Goal: Transaction & Acquisition: Purchase product/service

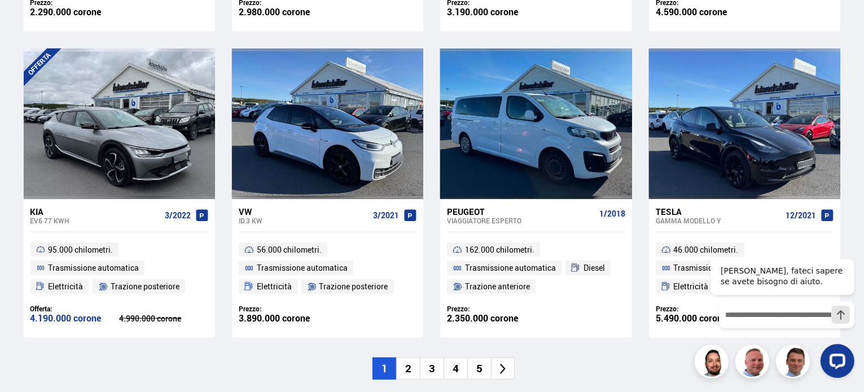
scroll to position [838, 0]
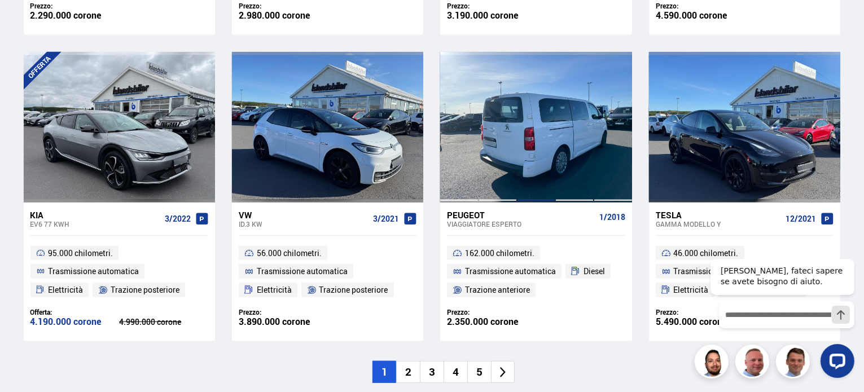
click at [547, 163] on div at bounding box center [536, 127] width 38 height 150
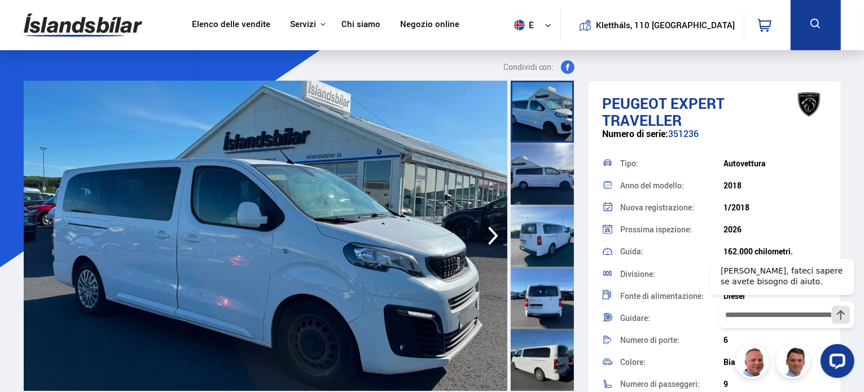
click at [493, 241] on icon "button" at bounding box center [493, 235] width 23 height 27
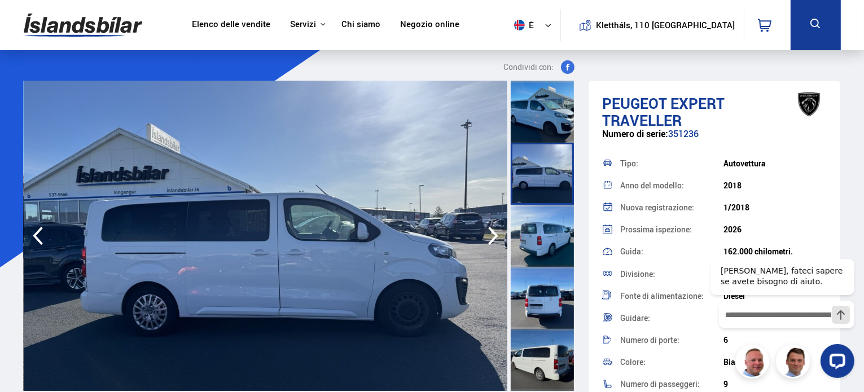
click at [493, 241] on icon "button" at bounding box center [493, 235] width 23 height 27
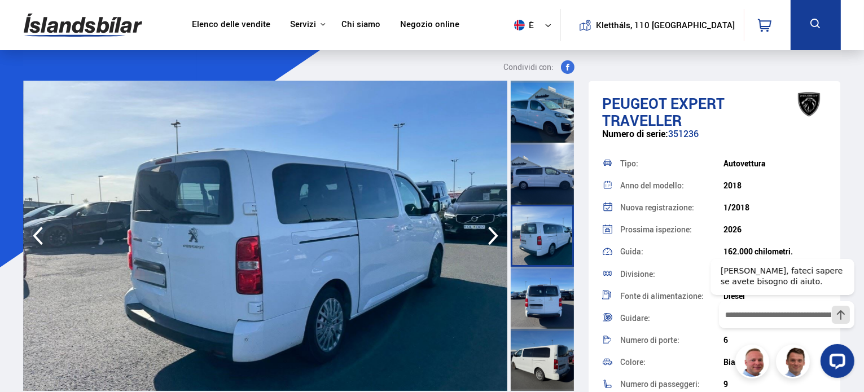
click at [493, 241] on icon "button" at bounding box center [493, 235] width 23 height 27
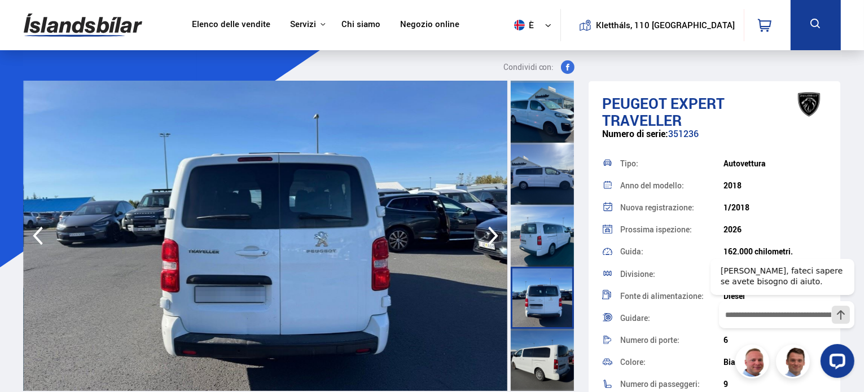
click at [493, 241] on icon "button" at bounding box center [493, 235] width 23 height 27
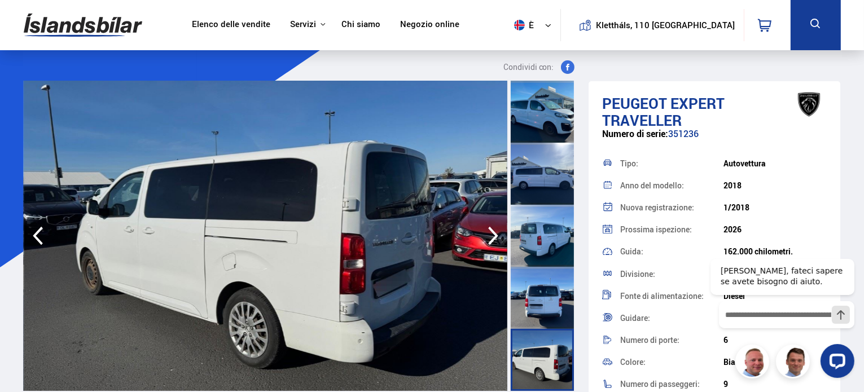
click at [493, 241] on icon "button" at bounding box center [493, 235] width 23 height 27
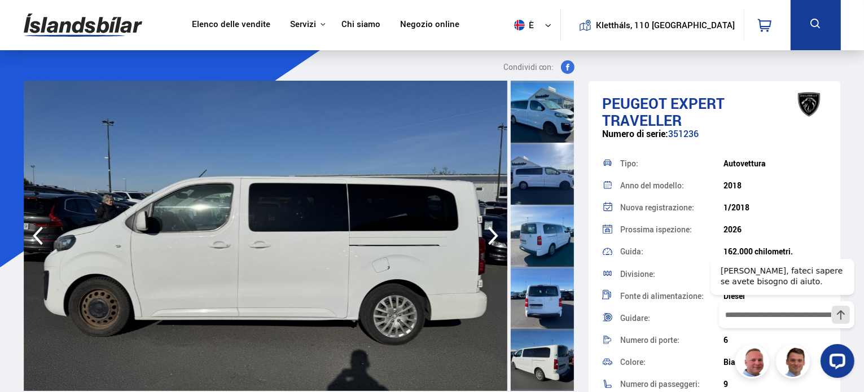
click at [493, 241] on icon "button" at bounding box center [493, 235] width 23 height 27
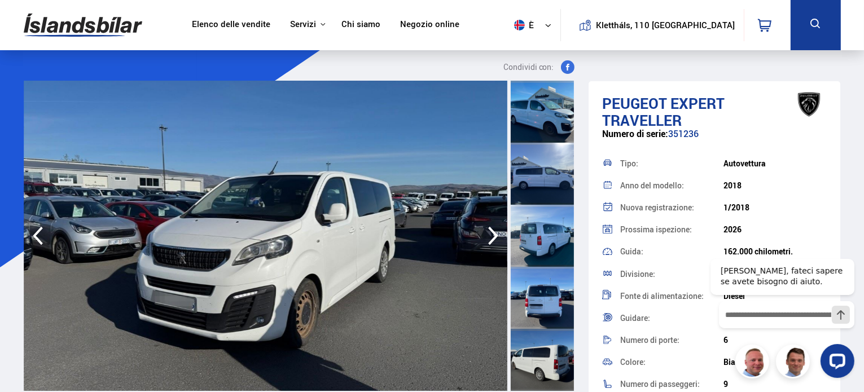
click at [493, 241] on icon "button" at bounding box center [493, 235] width 23 height 27
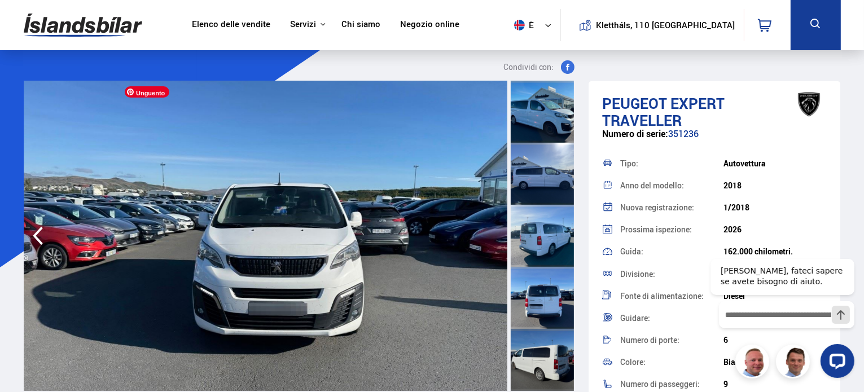
click at [493, 241] on img at bounding box center [266, 236] width 484 height 310
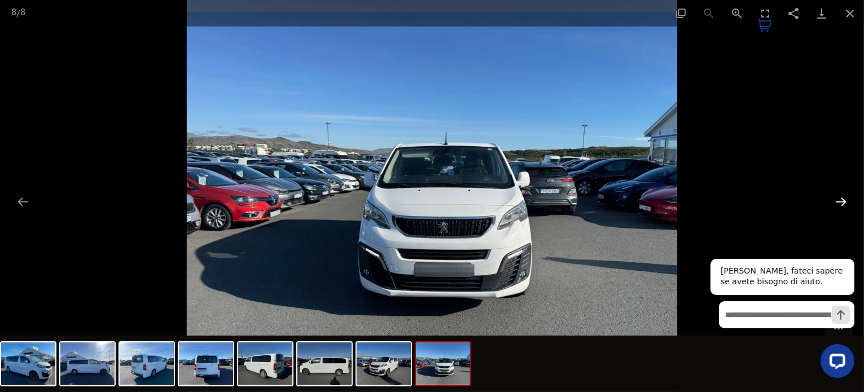
click at [837, 201] on button "Diapositiva successiva" at bounding box center [841, 202] width 24 height 22
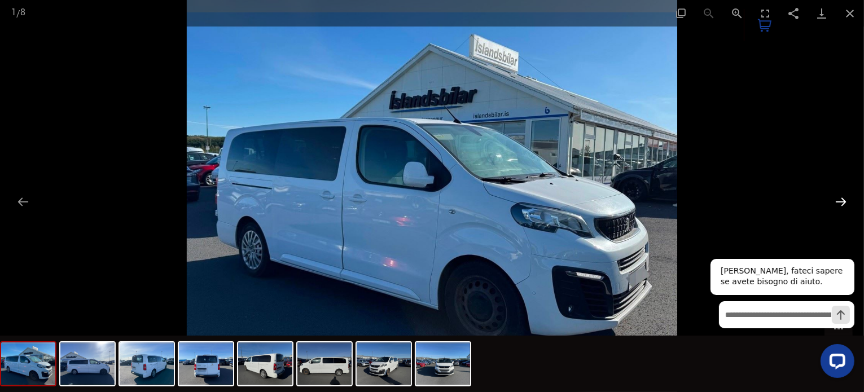
click at [837, 201] on button "Diapositiva successiva" at bounding box center [841, 202] width 24 height 22
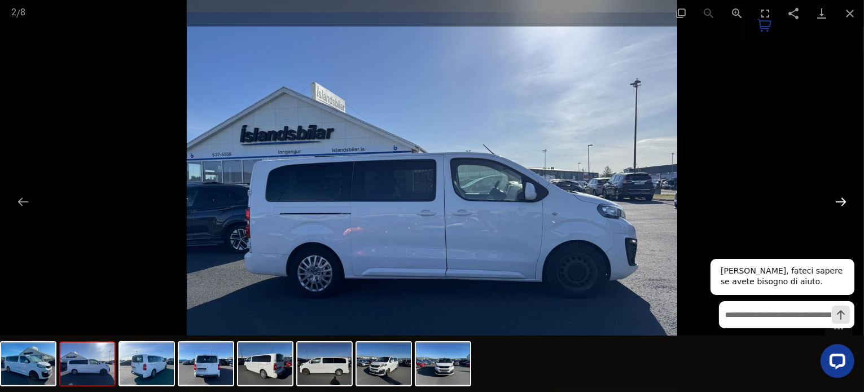
click at [837, 201] on button "Diapositiva successiva" at bounding box center [841, 202] width 24 height 22
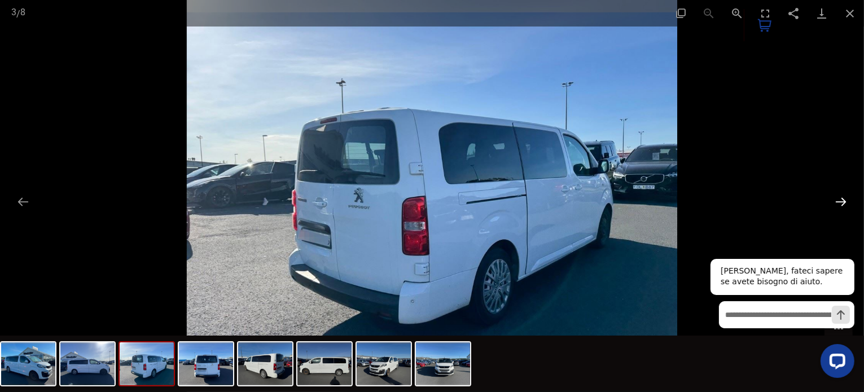
click at [837, 201] on button "Diapositiva successiva" at bounding box center [841, 202] width 24 height 22
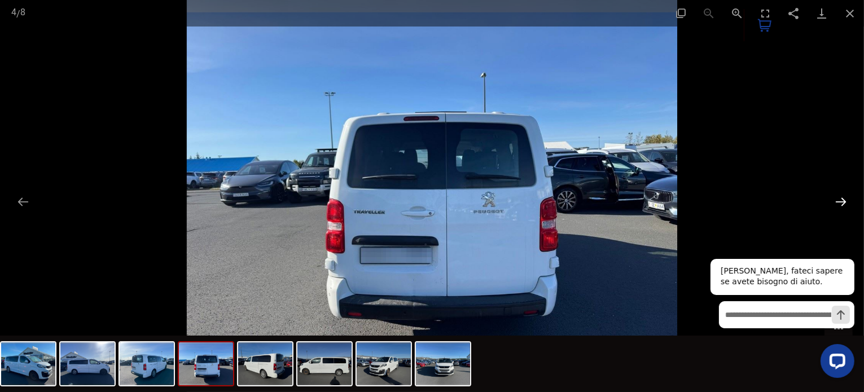
click at [837, 201] on button "Diapositiva successiva" at bounding box center [841, 202] width 24 height 22
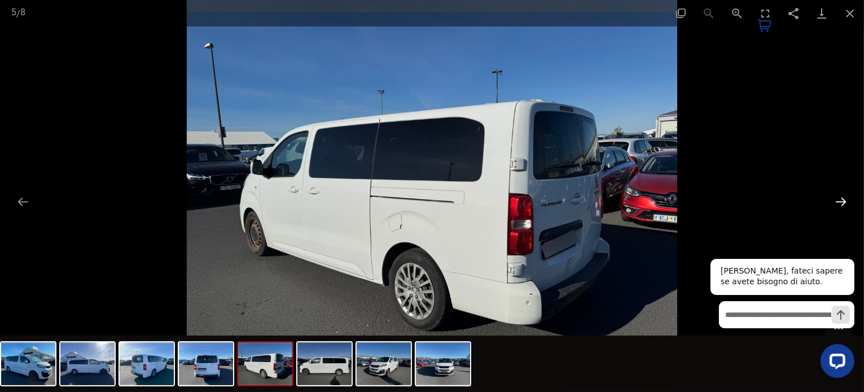
click at [837, 201] on button "Diapositiva successiva" at bounding box center [841, 202] width 24 height 22
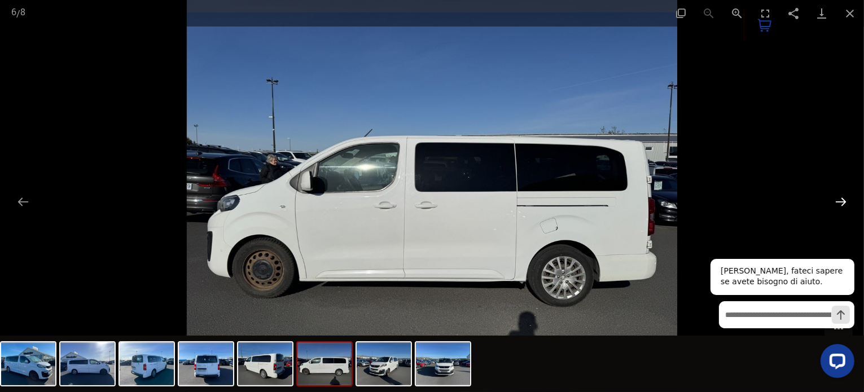
click at [837, 201] on button "Diapositiva successiva" at bounding box center [841, 202] width 24 height 22
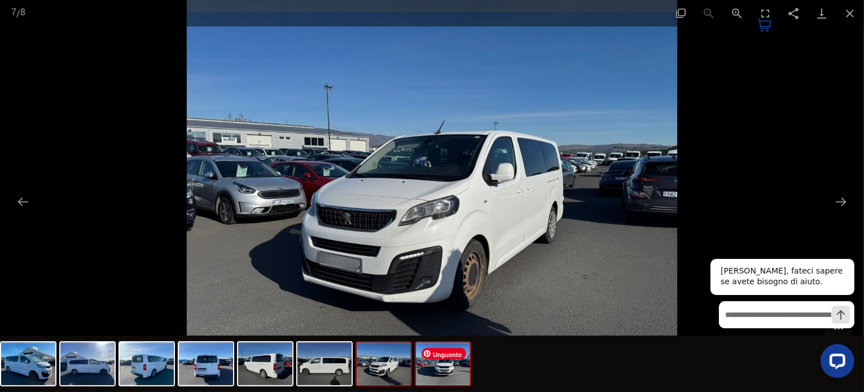
click at [454, 367] on img at bounding box center [443, 363] width 54 height 43
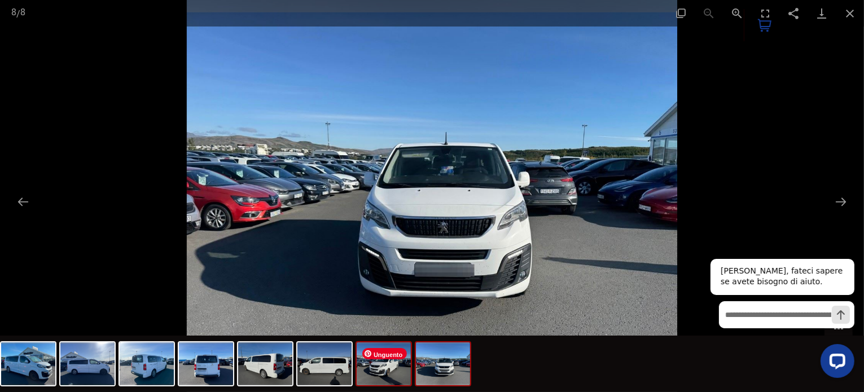
click at [372, 368] on img at bounding box center [384, 363] width 54 height 43
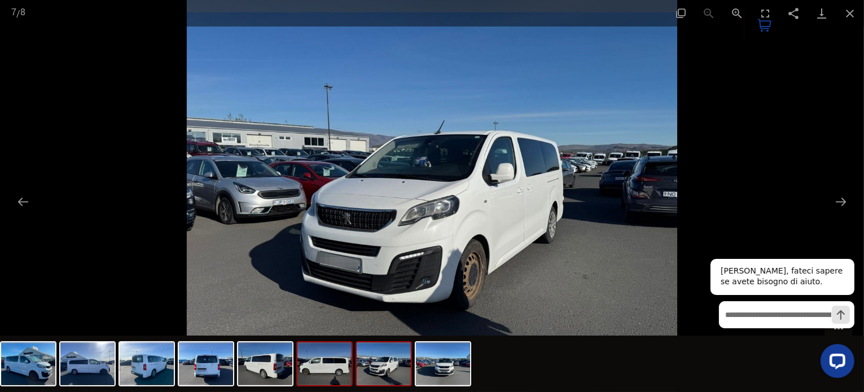
click at [318, 369] on img at bounding box center [324, 363] width 54 height 43
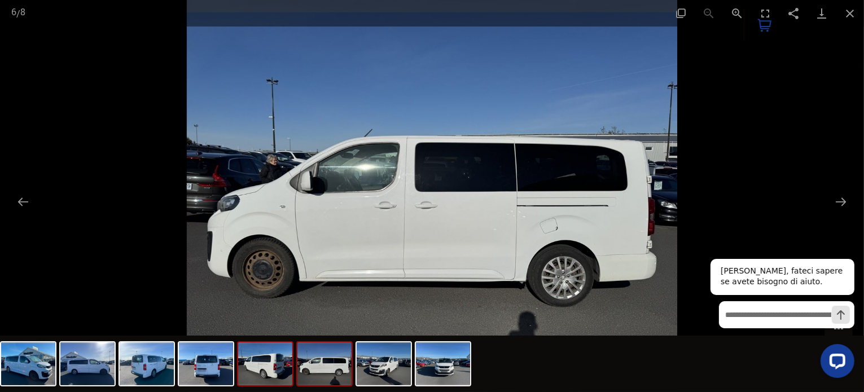
click at [259, 369] on img at bounding box center [265, 363] width 54 height 43
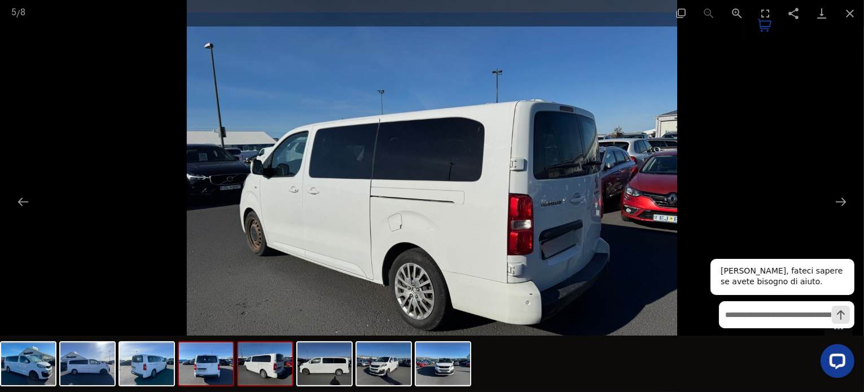
click at [203, 368] on img at bounding box center [206, 363] width 54 height 43
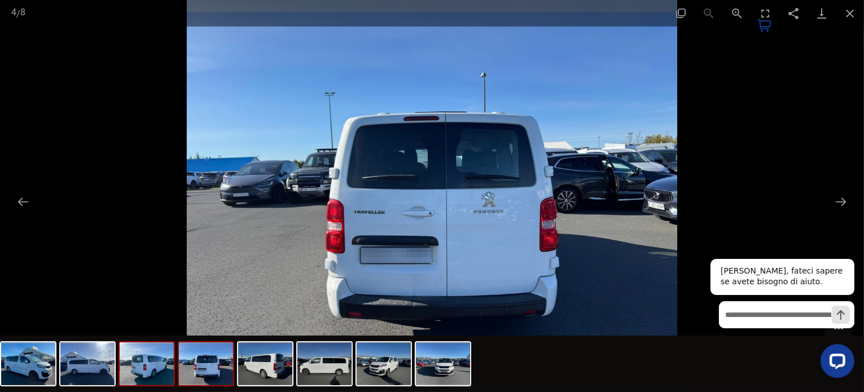
click at [145, 363] on img at bounding box center [147, 363] width 54 height 43
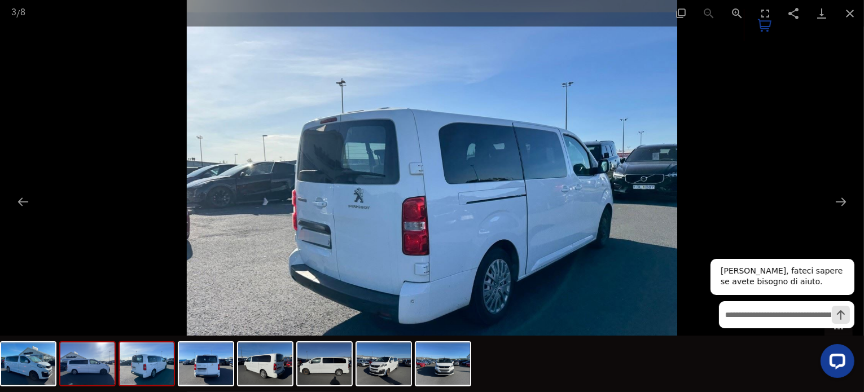
click at [88, 363] on img at bounding box center [87, 363] width 54 height 43
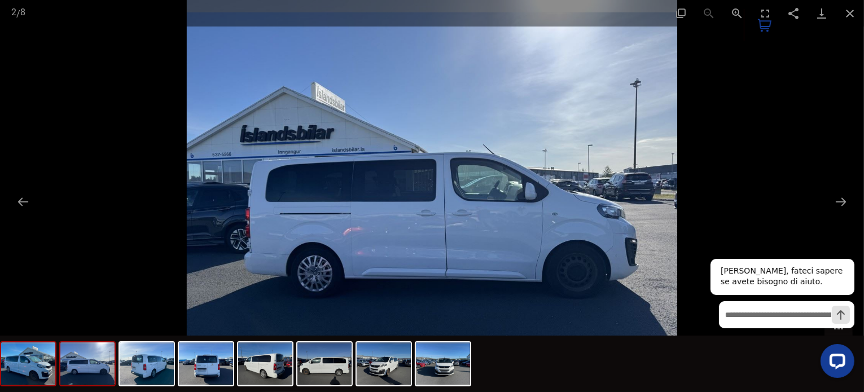
click at [44, 365] on img at bounding box center [28, 363] width 54 height 43
